Goal: Obtain resource: Download file/media

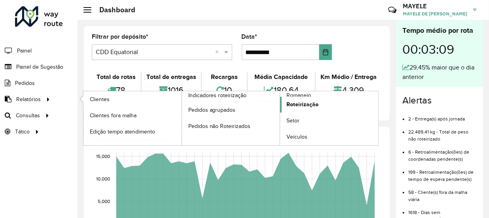
click at [314, 97] on link "Roteirização" at bounding box center [329, 105] width 98 height 16
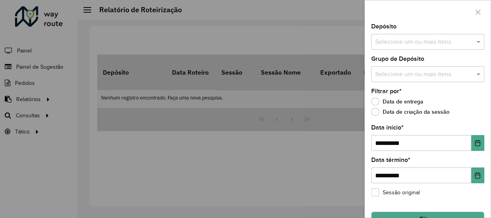
click at [23, 97] on div at bounding box center [245, 109] width 491 height 218
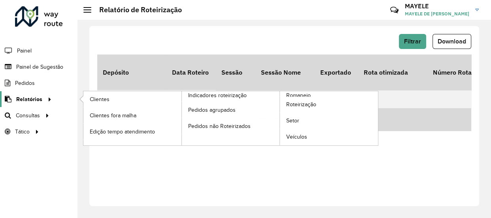
click at [34, 99] on span "Relatórios" at bounding box center [29, 99] width 26 height 8
click at [301, 95] on span "Romaneio" at bounding box center [299, 95] width 26 height 8
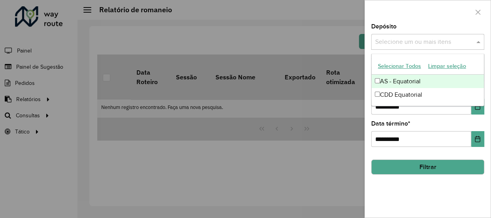
click at [403, 44] on input "text" at bounding box center [423, 42] width 101 height 9
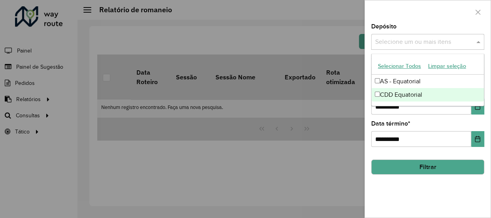
click at [396, 91] on div "CDD Equatorial" at bounding box center [428, 94] width 112 height 13
click at [474, 107] on button "Choose Date" at bounding box center [478, 107] width 13 height 16
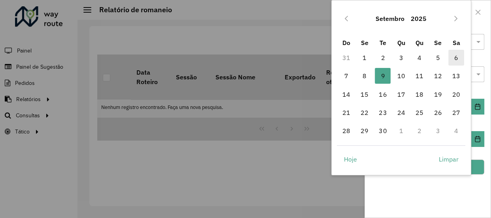
click at [455, 57] on span "6" at bounding box center [457, 58] width 16 height 16
type input "**********"
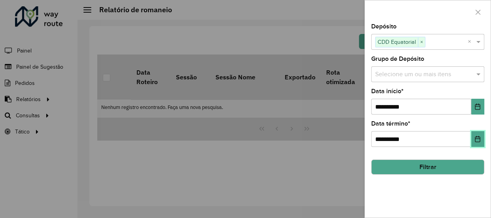
click at [478, 140] on icon "Choose Date" at bounding box center [478, 139] width 6 height 6
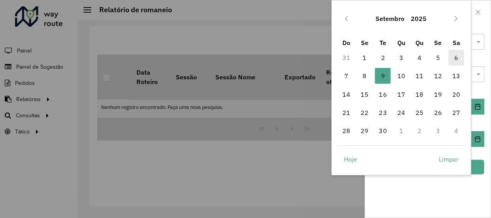
click at [458, 55] on span "6" at bounding box center [457, 58] width 16 height 16
type input "**********"
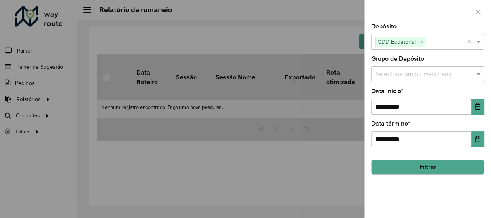
click at [475, 163] on button "Filtrar" at bounding box center [427, 167] width 113 height 15
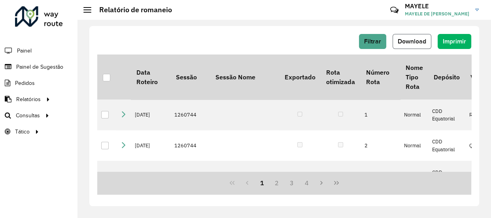
click at [425, 40] on span "Download" at bounding box center [412, 41] width 28 height 7
